Goal: Task Accomplishment & Management: Manage account settings

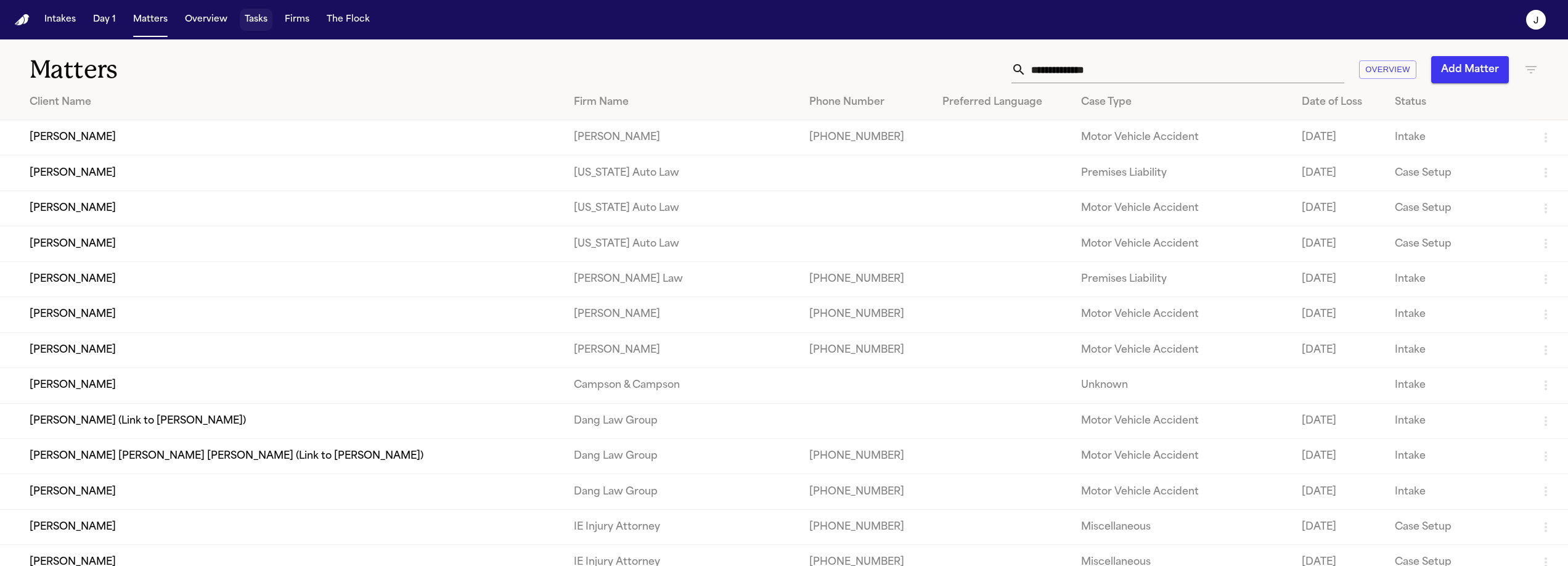
click at [254, 18] on button "Tasks" at bounding box center [256, 19] width 32 height 22
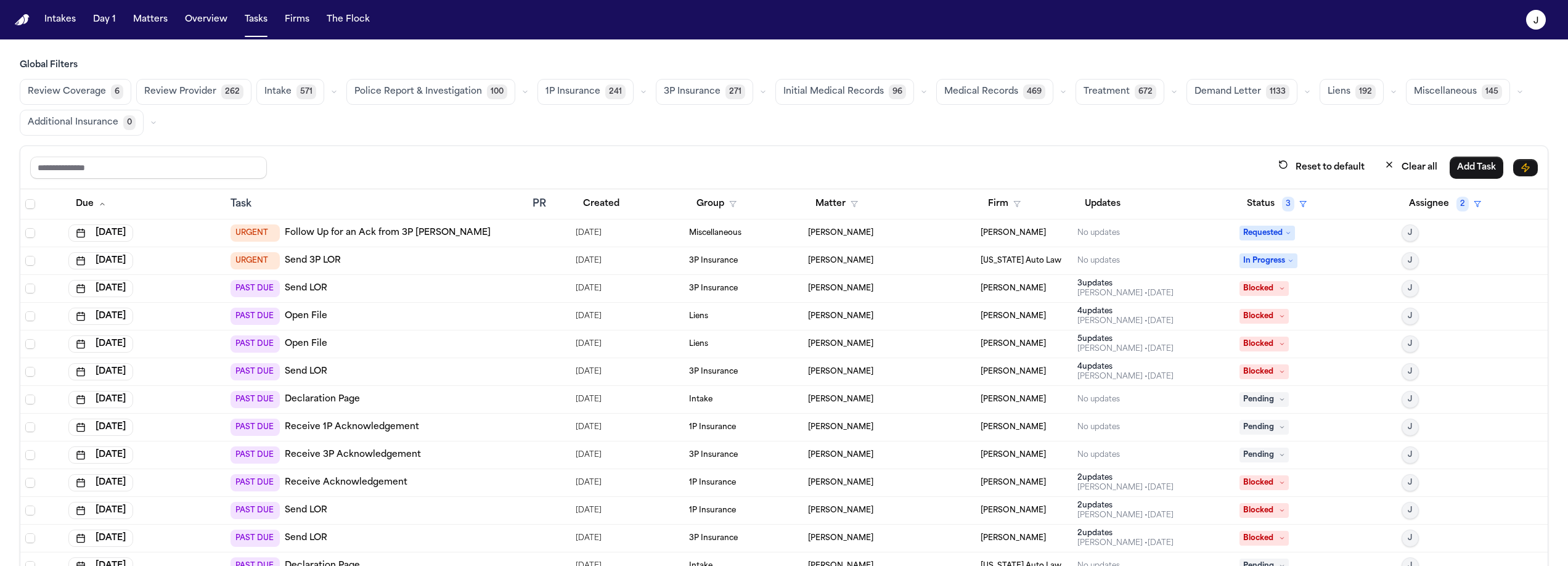
click at [77, 89] on span "Review Coverage" at bounding box center [67, 92] width 78 height 12
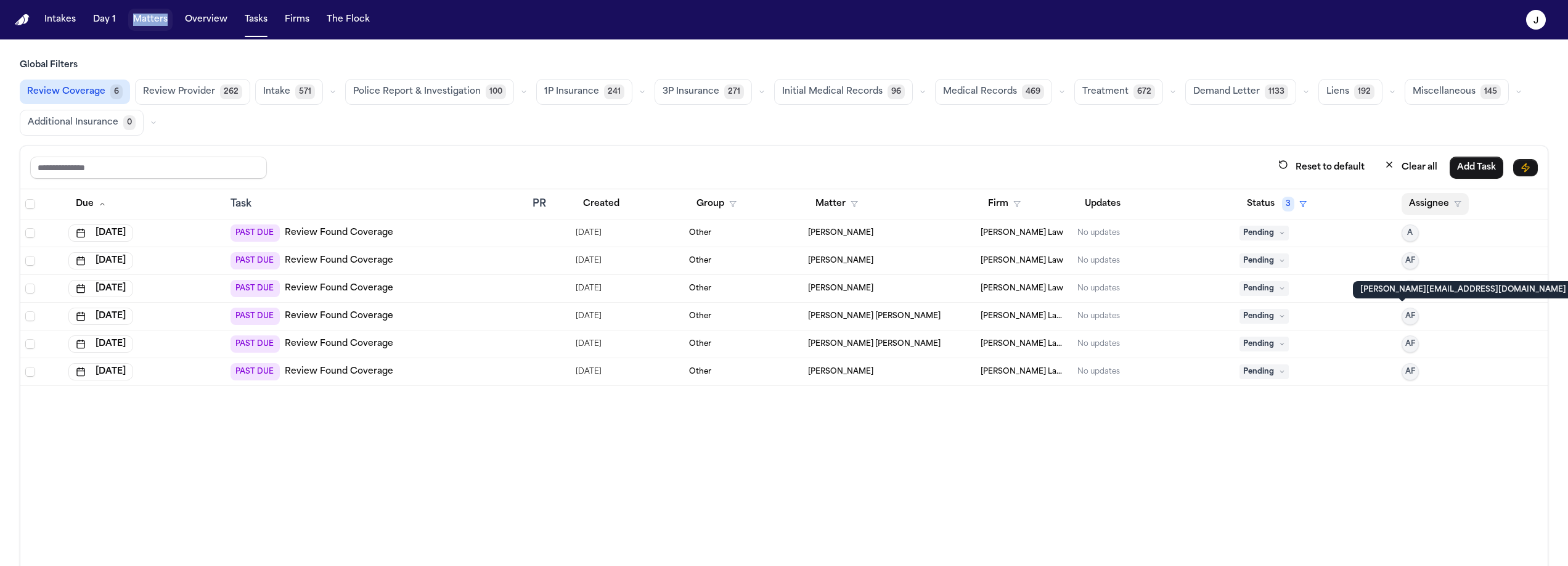
click at [1433, 203] on button "Assignee" at bounding box center [1436, 204] width 67 height 22
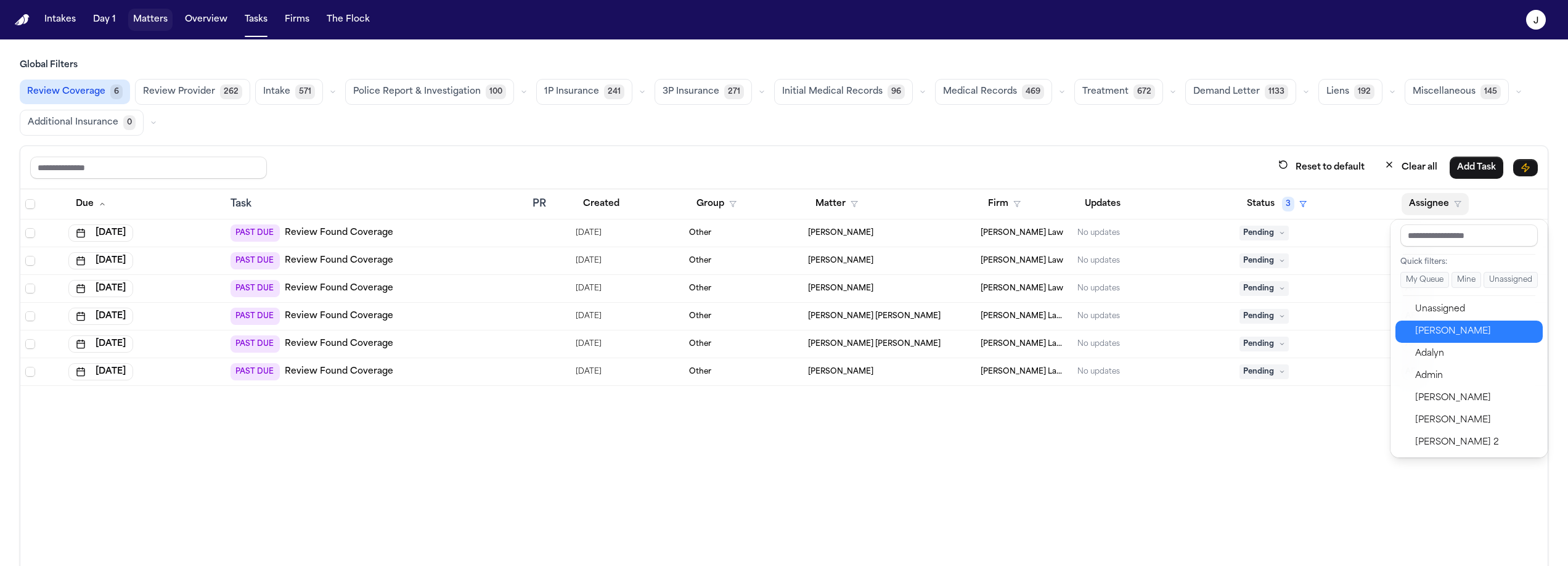
click at [1443, 330] on div "Jacqueline" at bounding box center [1475, 332] width 120 height 15
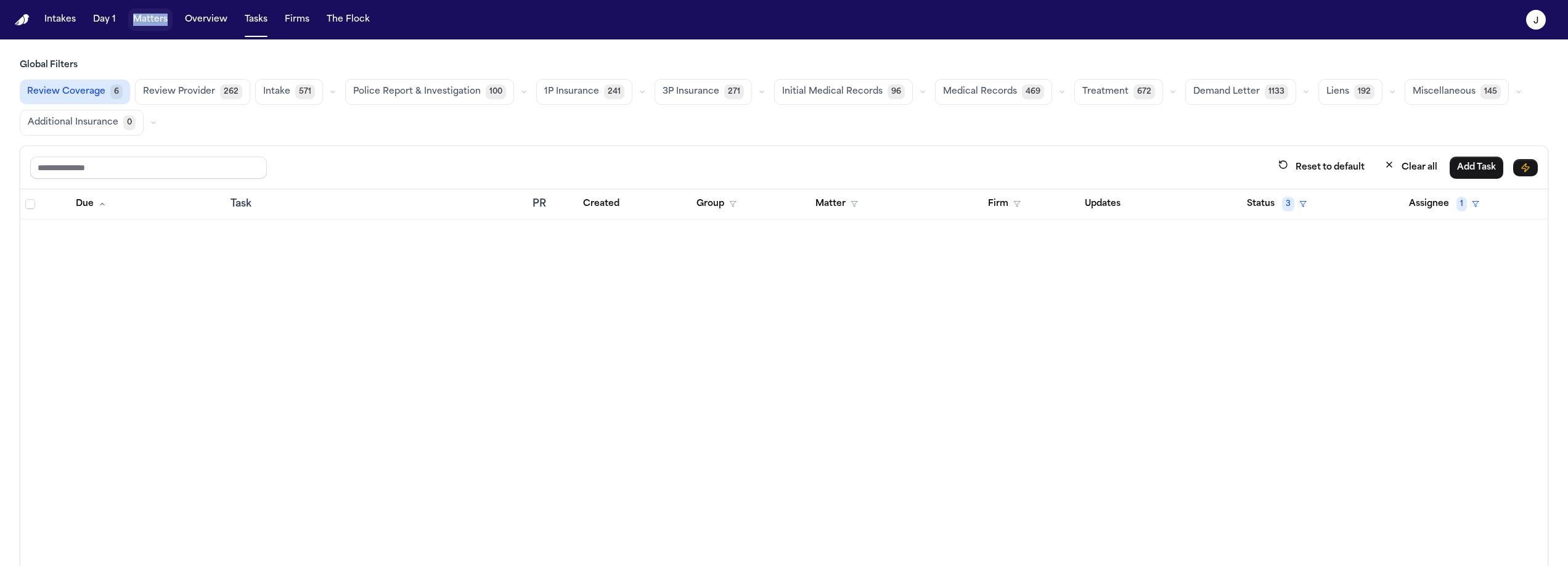
click at [67, 97] on span "Review Coverage" at bounding box center [66, 92] width 78 height 12
click at [67, 96] on span "Review Coverage" at bounding box center [67, 92] width 78 height 12
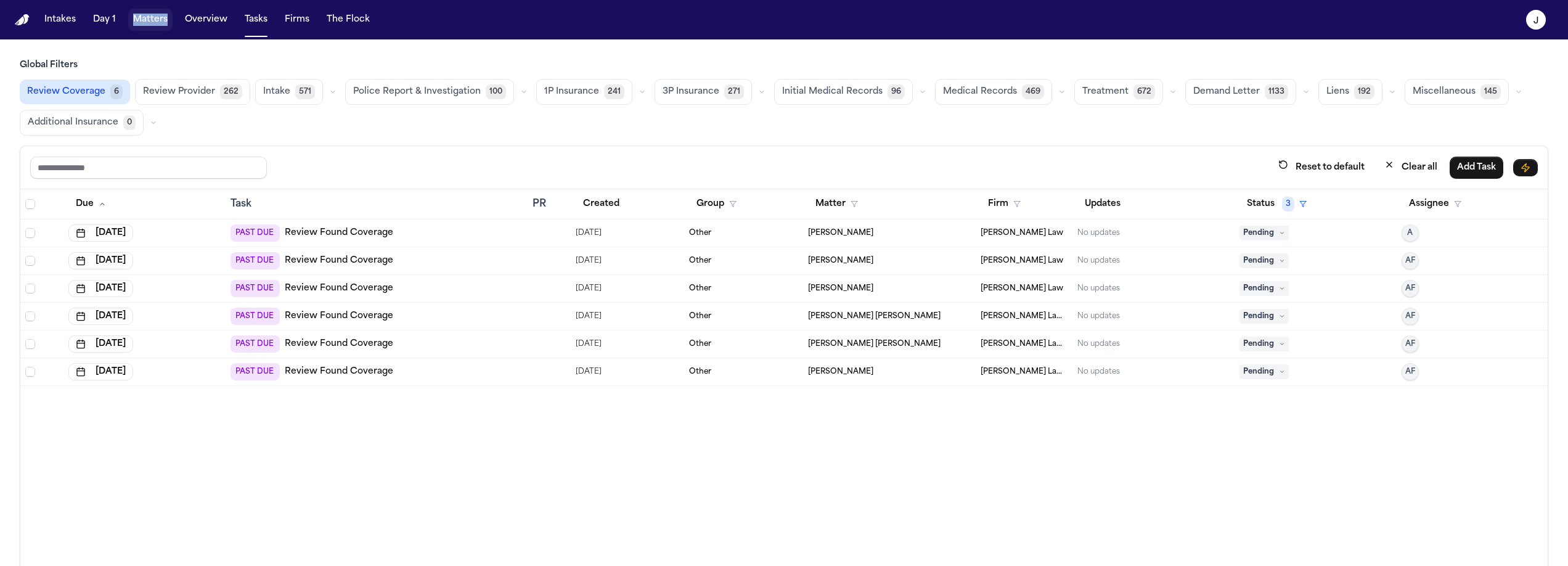
click at [86, 86] on span "Review Coverage" at bounding box center [66, 92] width 78 height 12
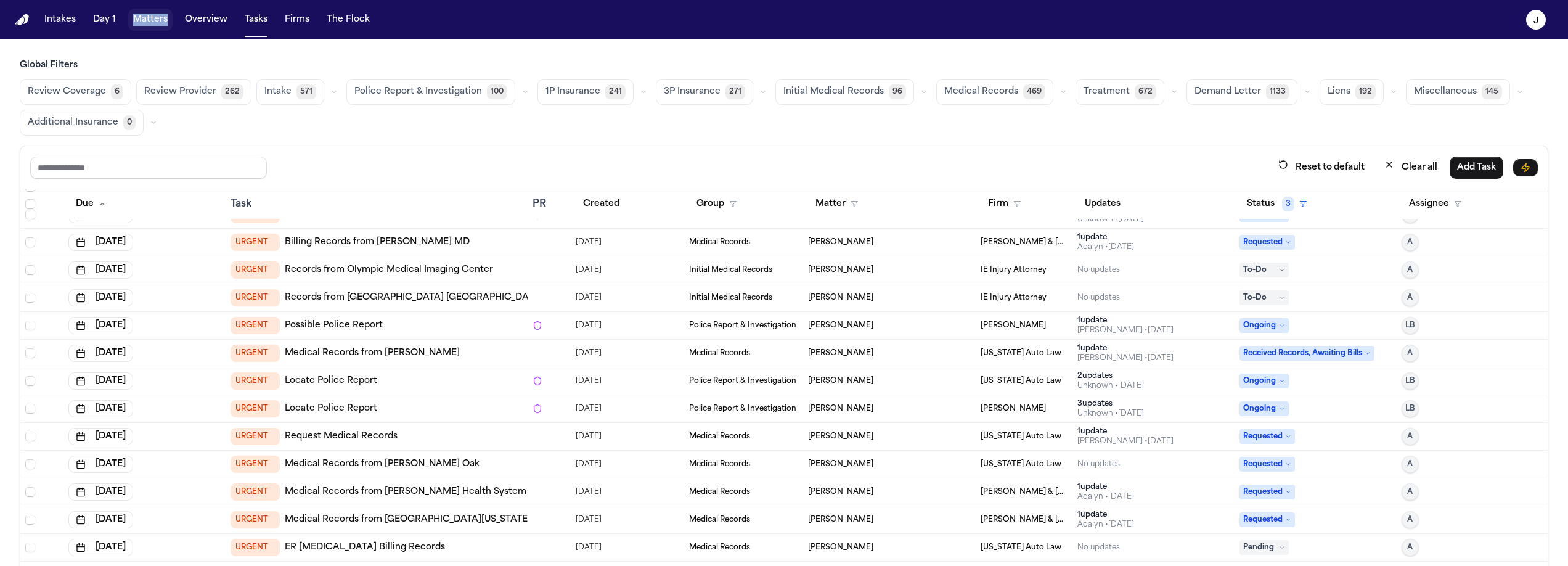
scroll to position [647, 0]
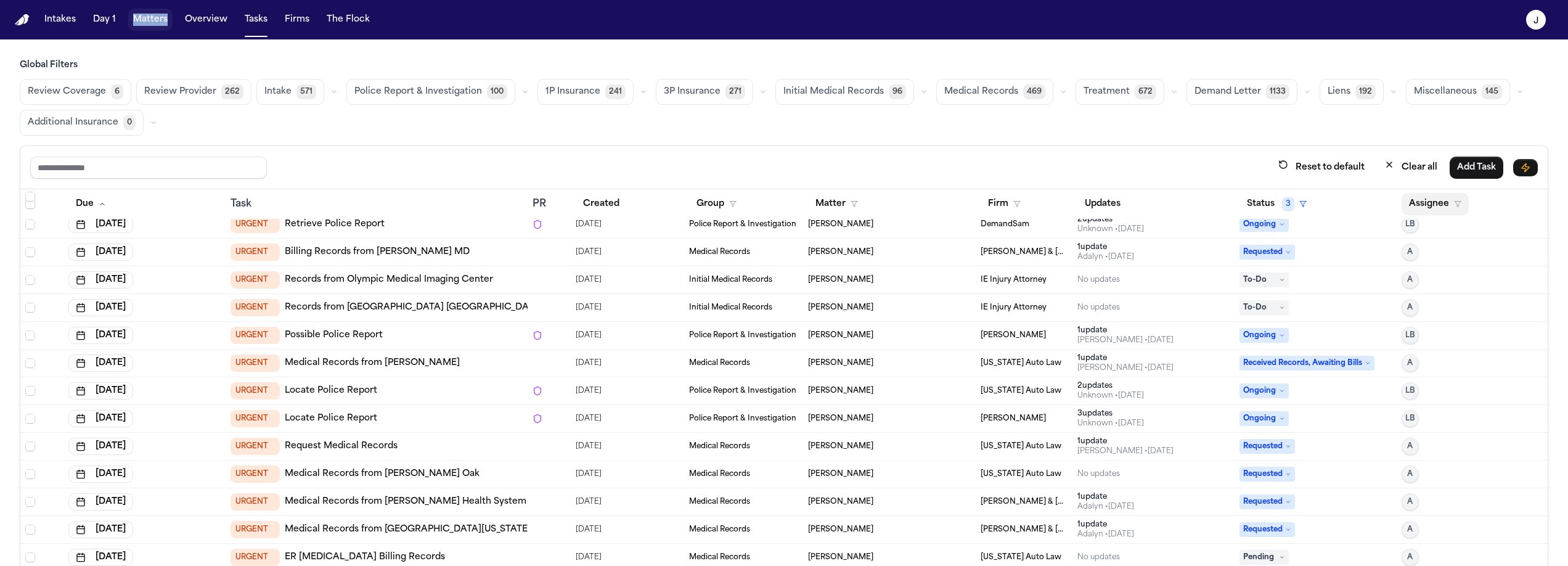
click at [1426, 201] on button "Assignee" at bounding box center [1436, 204] width 67 height 22
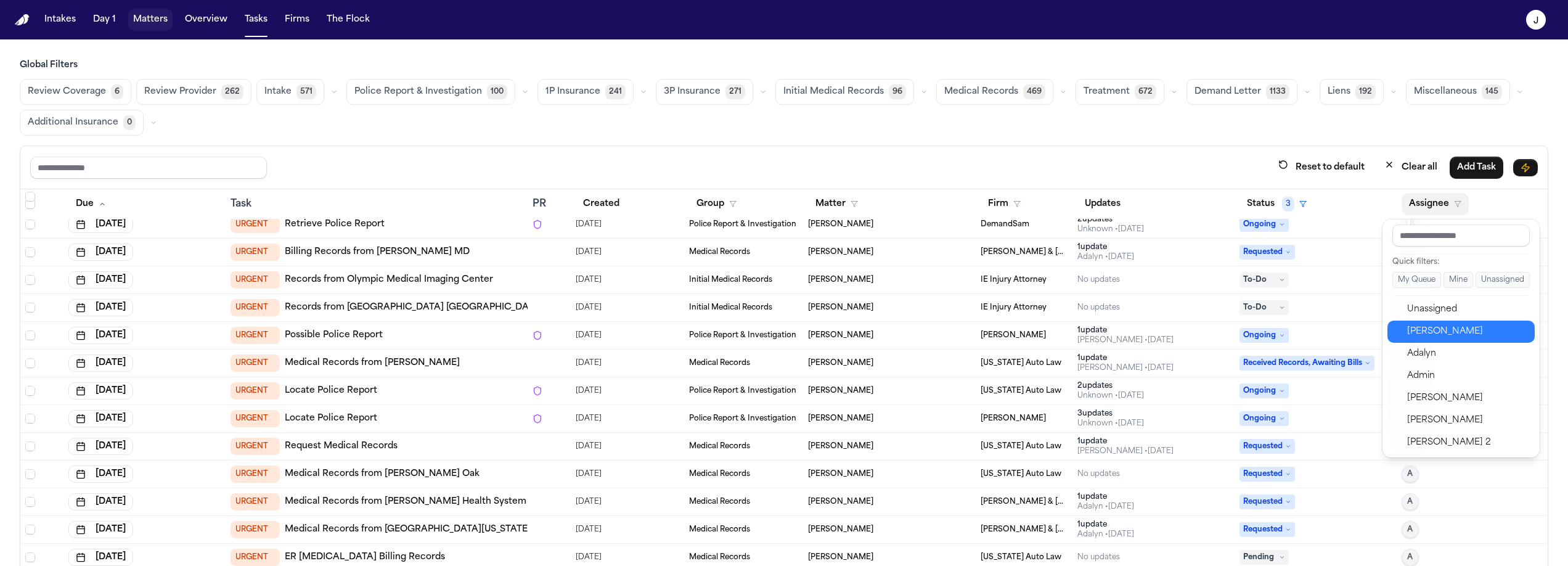
drag, startPoint x: 1442, startPoint y: 333, endPoint x: 1488, endPoint y: 330, distance: 46.1
click at [1441, 334] on div "Jacqueline" at bounding box center [1467, 332] width 120 height 15
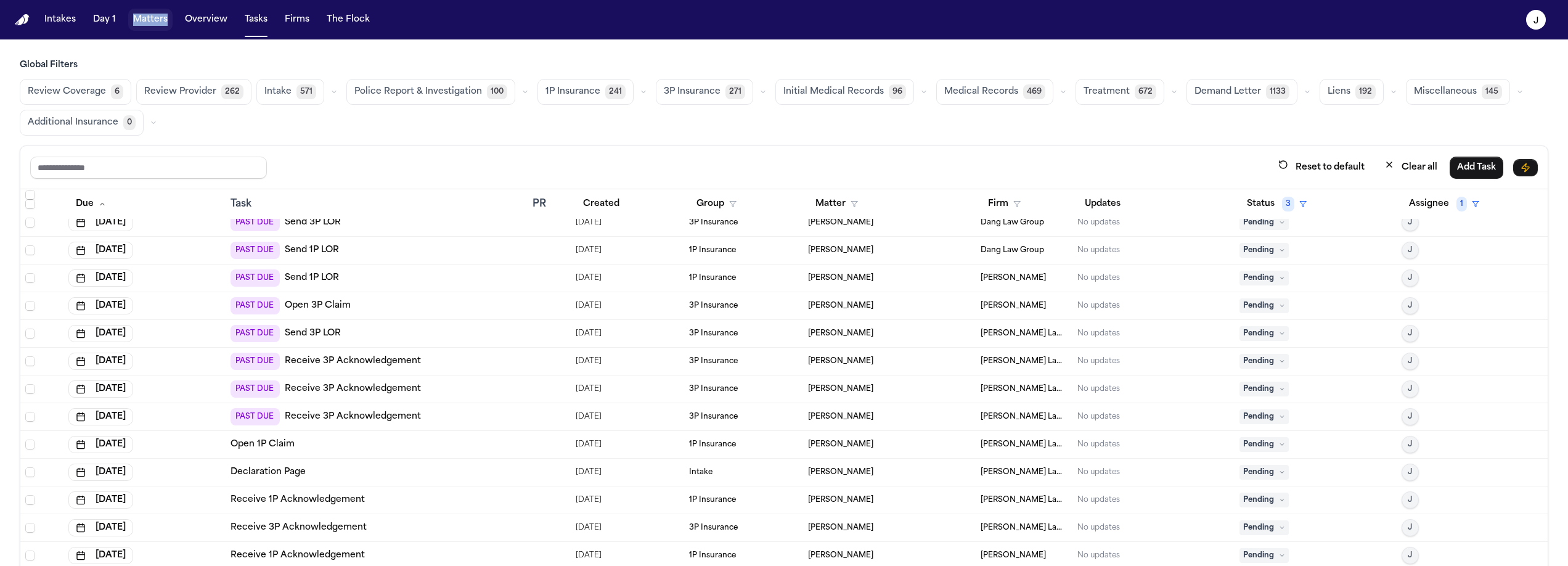
scroll to position [9674, 0]
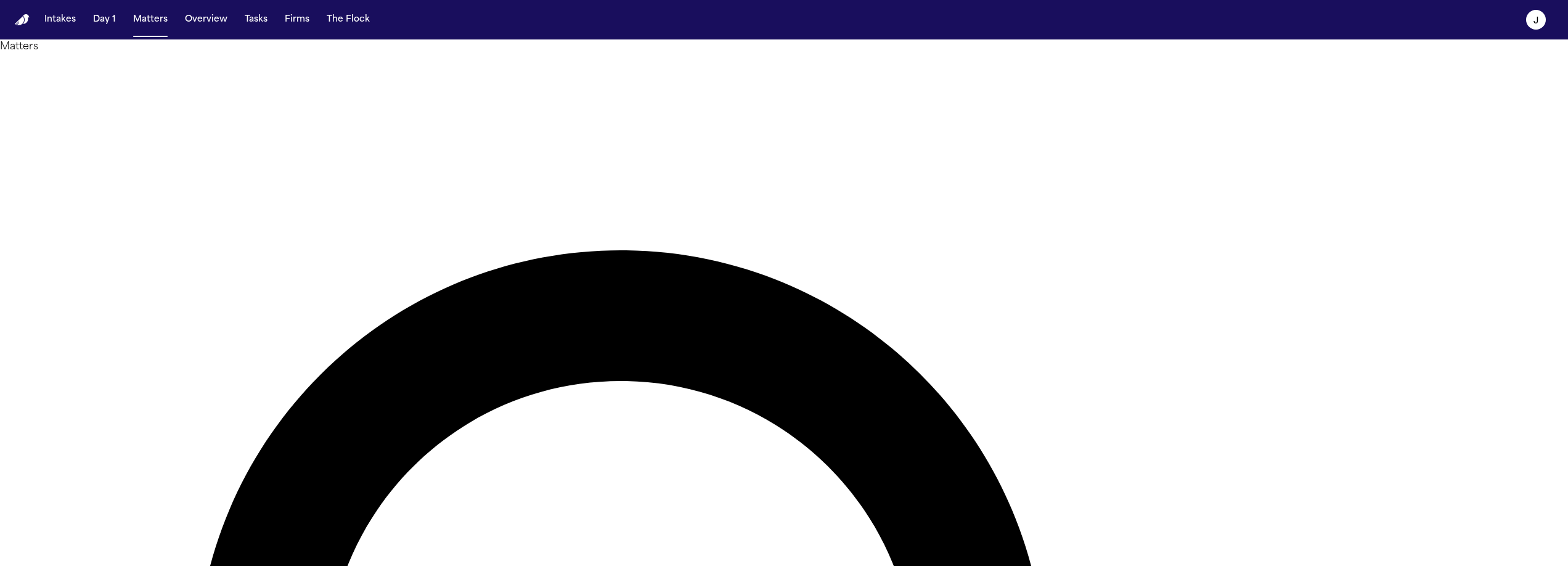
type input "*******"
